Goal: Consume media (video, audio)

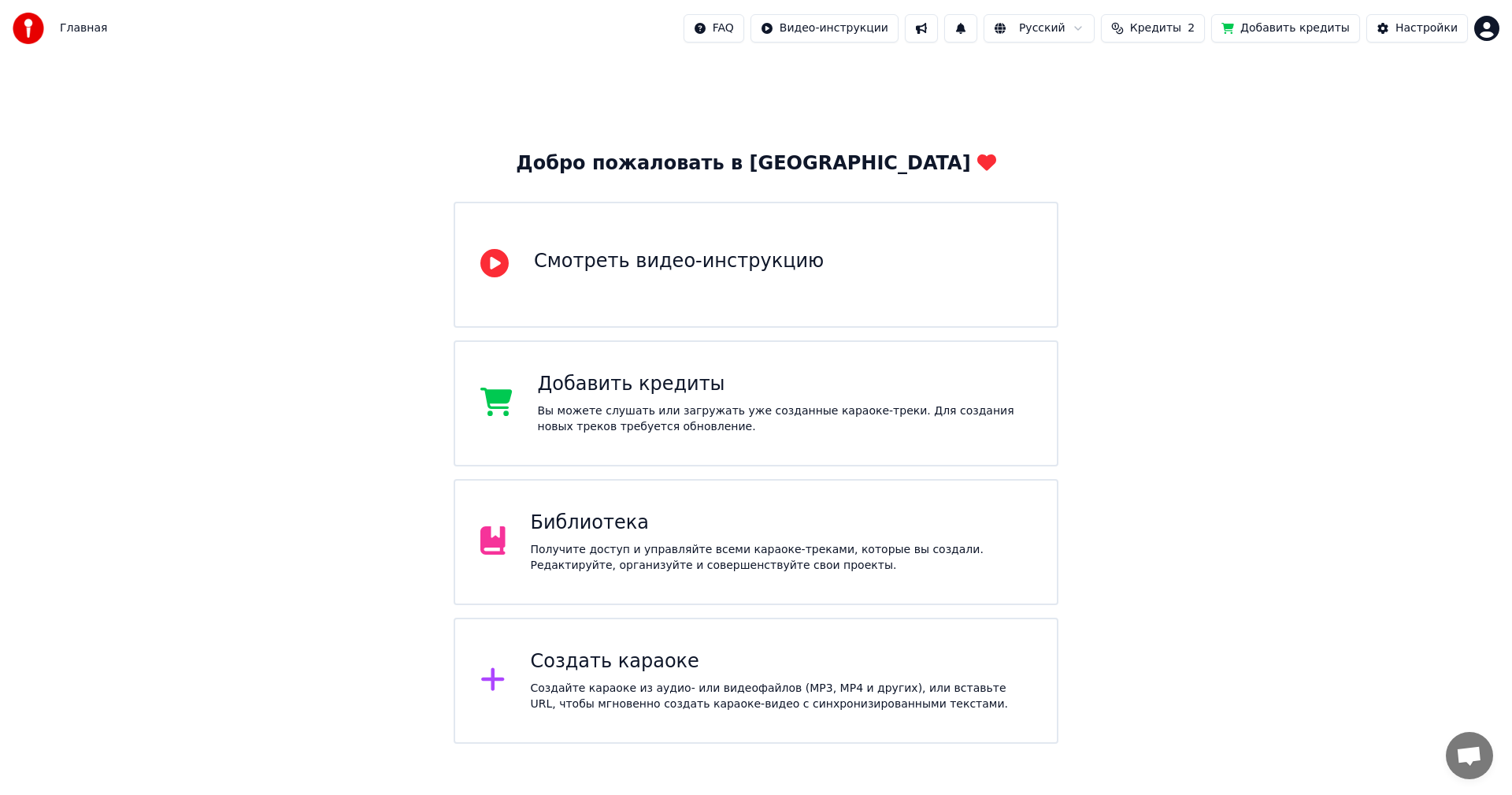
click at [782, 522] on div "Библиотека" at bounding box center [782, 523] width 501 height 25
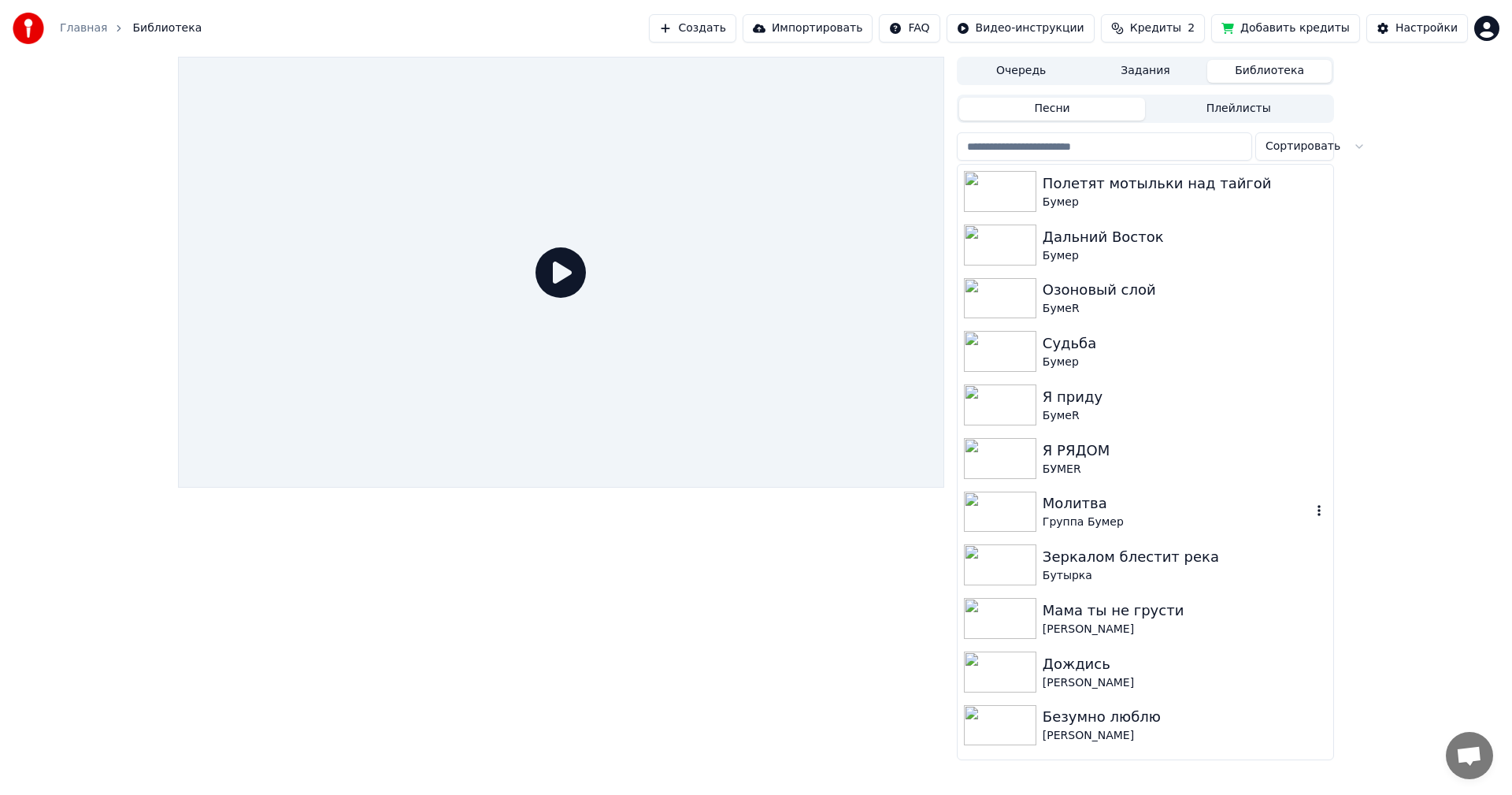
click at [1008, 509] on img at bounding box center [1001, 512] width 73 height 41
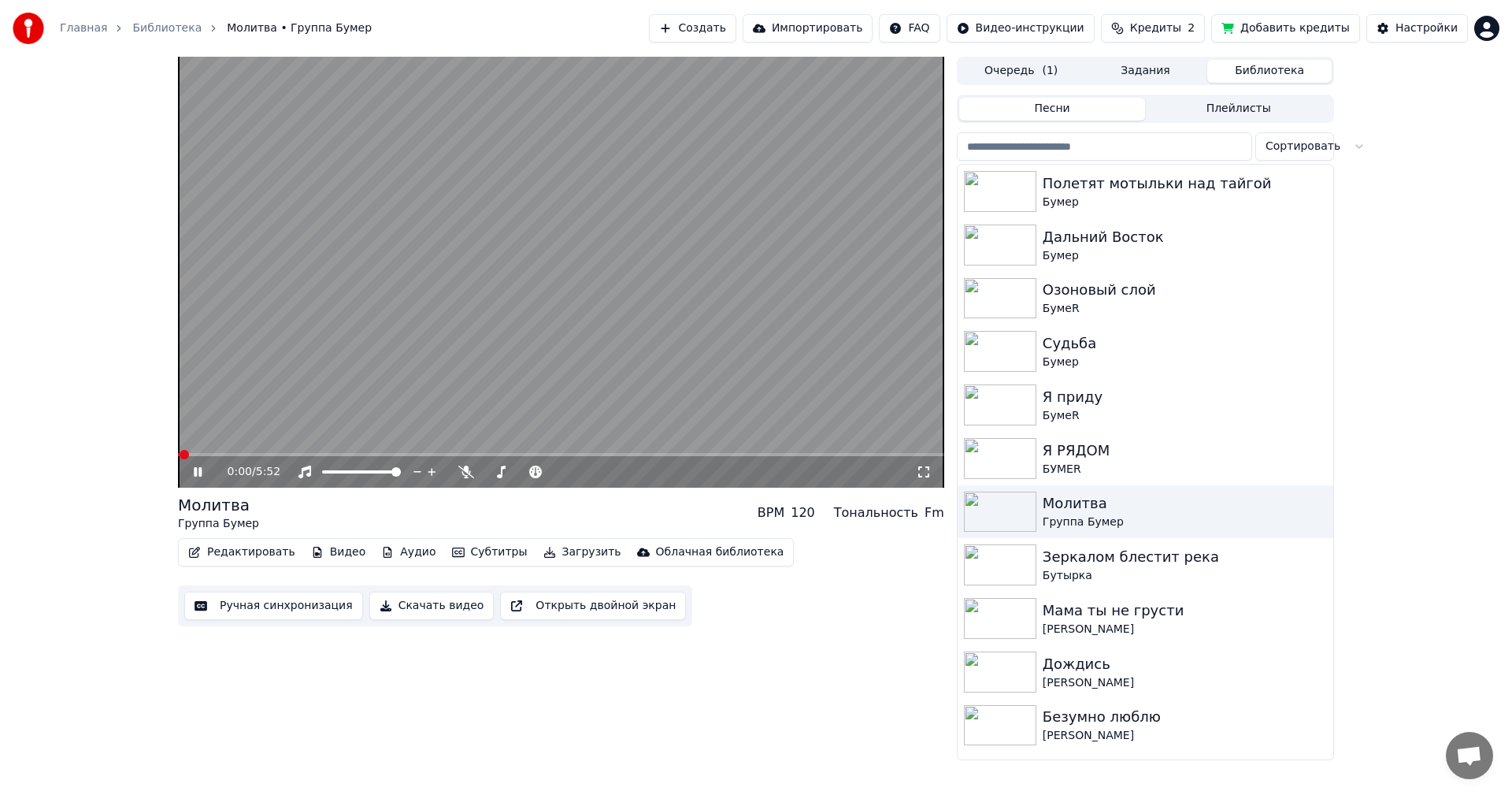
click at [920, 475] on icon at bounding box center [923, 473] width 16 height 13
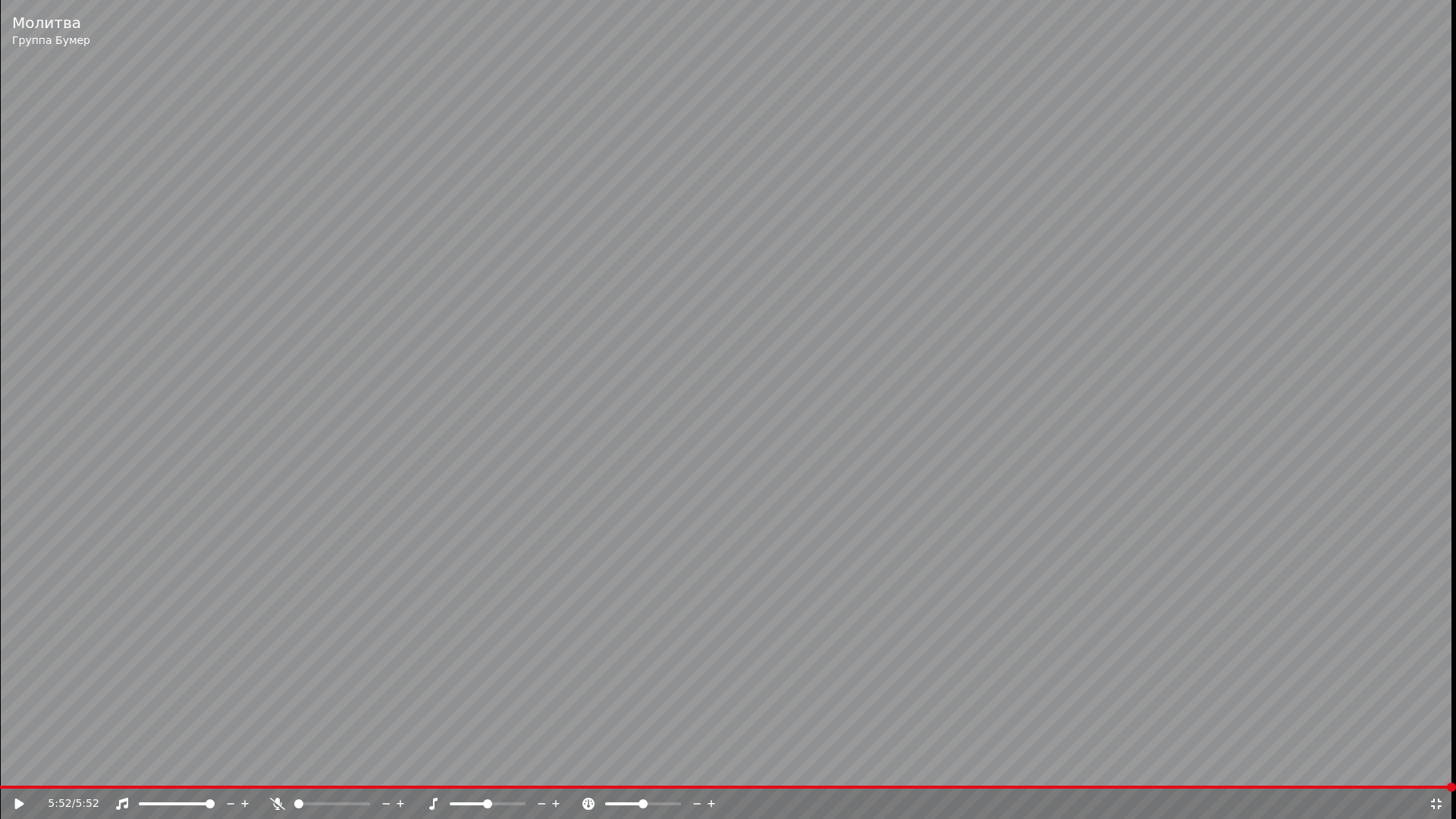
click at [1438, 764] on icon at bounding box center [1436, 804] width 11 height 11
